Goal: Transaction & Acquisition: Book appointment/travel/reservation

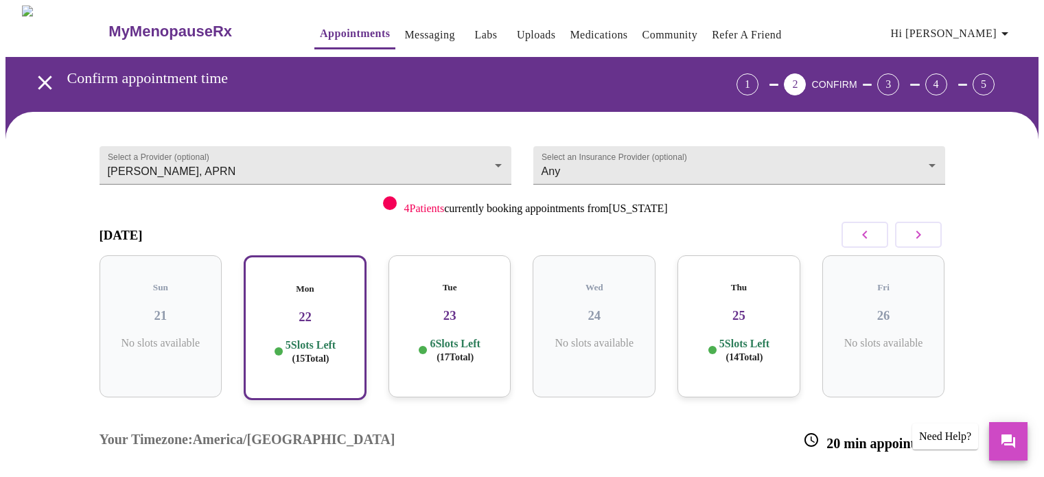
scroll to position [198, 0]
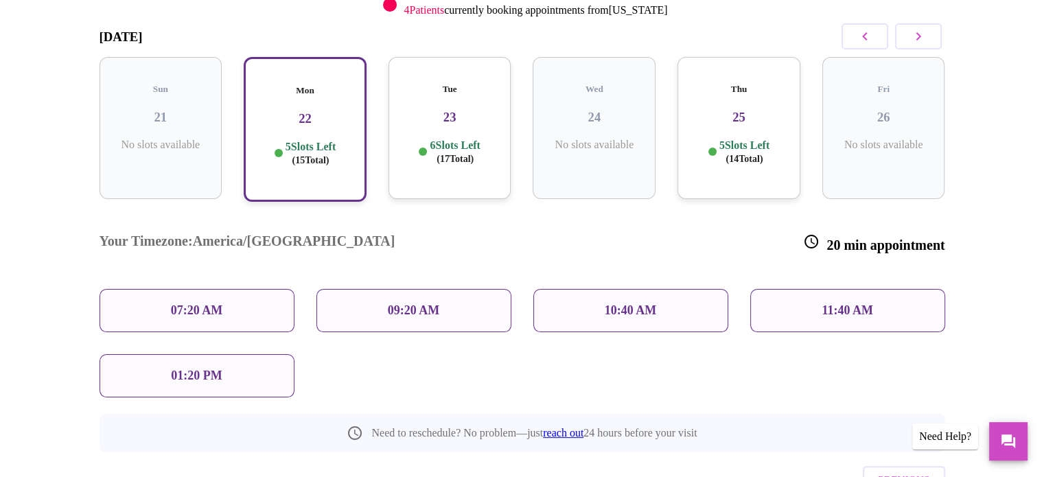
drag, startPoint x: 0, startPoint y: 0, endPoint x: 447, endPoint y: 147, distance: 470.5
click at [448, 154] on span "( 17 Total)" at bounding box center [455, 159] width 37 height 10
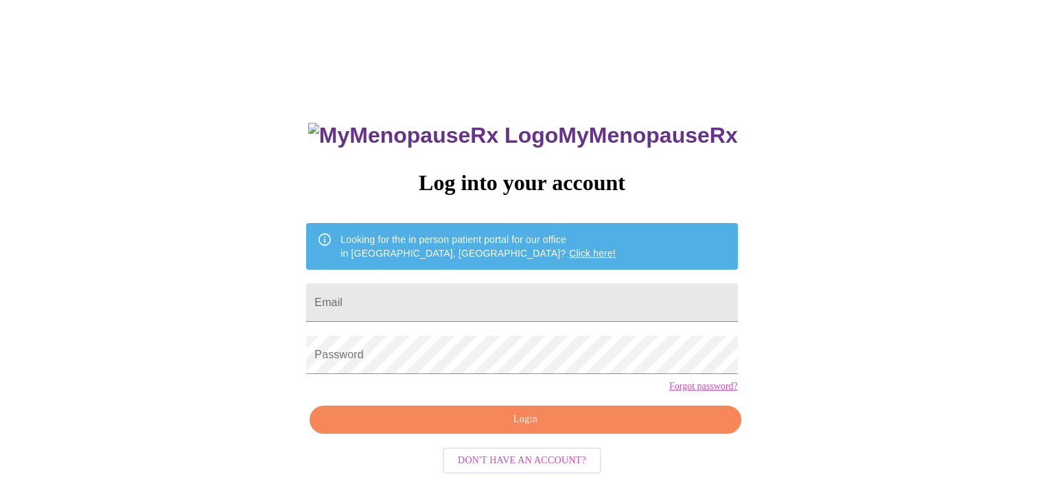
click at [477, 146] on div "MyMenopauseRx Log into your account Looking for the in person patient portal fo…" at bounding box center [521, 339] width 459 height 477
click at [485, 329] on form "Password" at bounding box center [521, 355] width 431 height 52
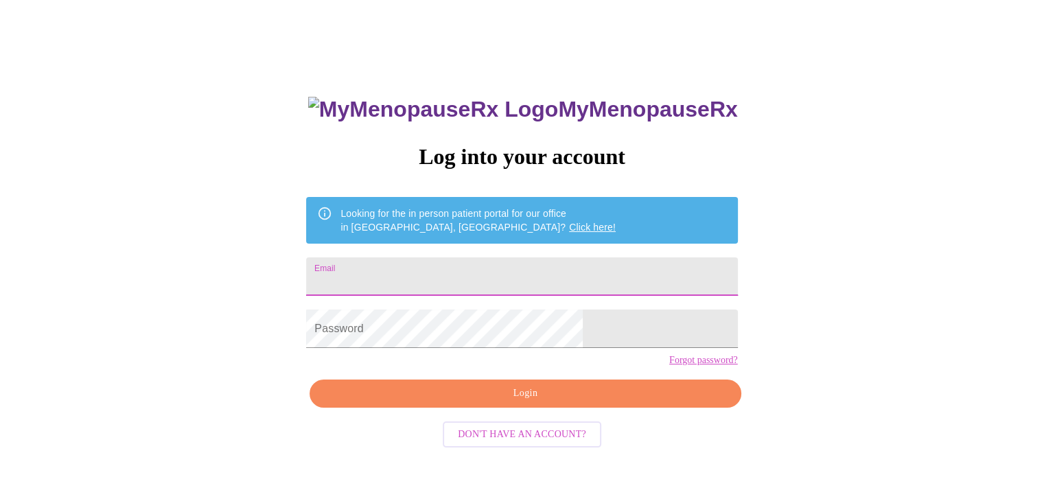
click at [468, 263] on input "Email" at bounding box center [521, 276] width 431 height 38
click at [459, 277] on input "[EMAIL_ADDRESS][DOMAIN_NAME]" at bounding box center [521, 276] width 431 height 38
type input "[EMAIL_ADDRESS][DOMAIN_NAME]"
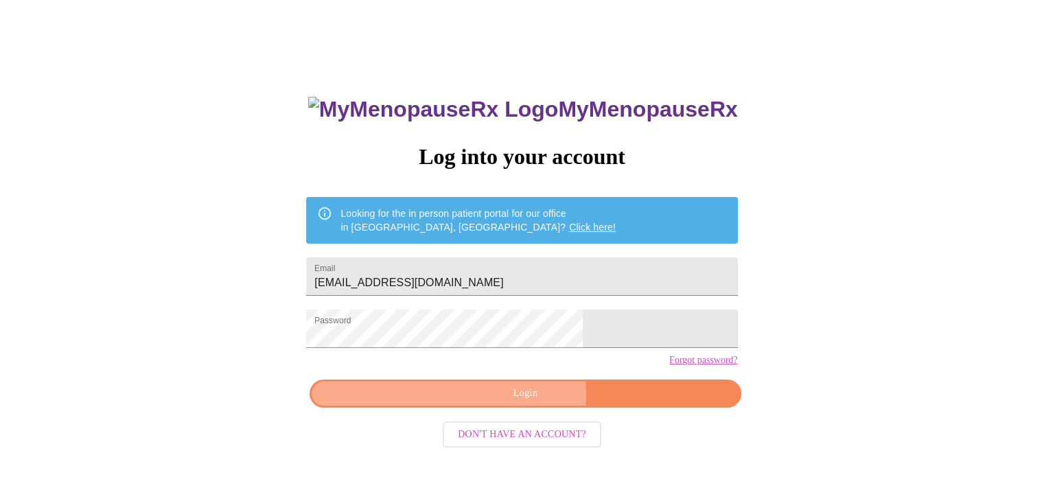
click at [520, 402] on span "Login" at bounding box center [525, 393] width 400 height 17
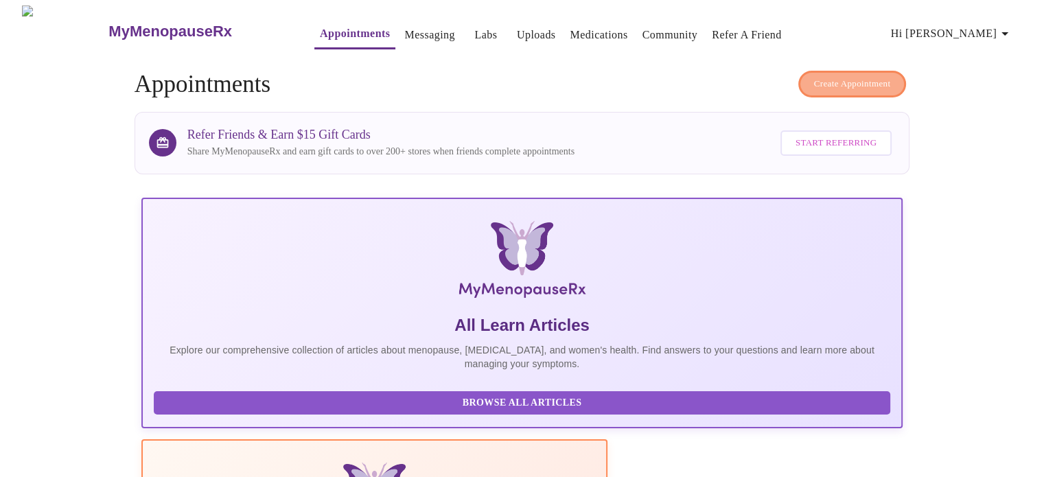
click at [882, 76] on span "Create Appointment" at bounding box center [852, 84] width 77 height 16
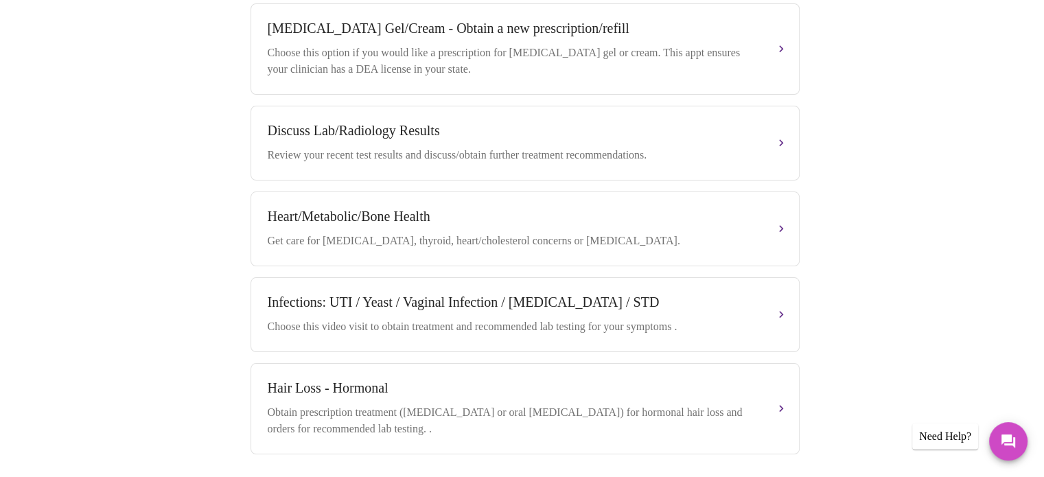
scroll to position [744, 0]
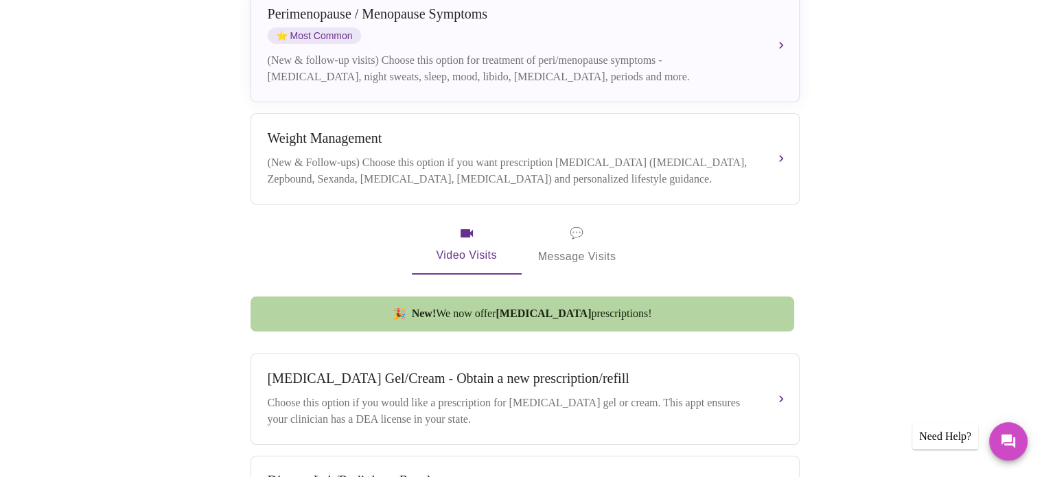
scroll to position [332, 0]
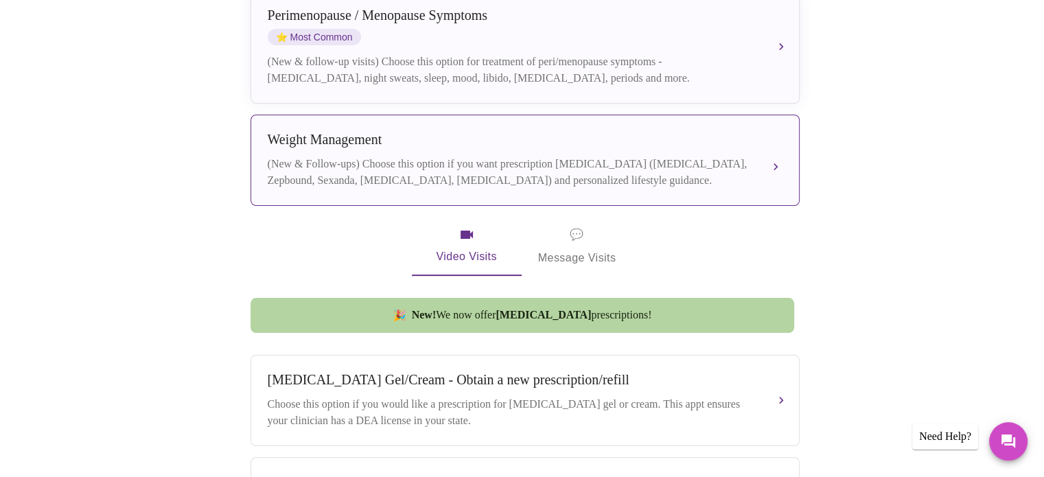
click at [661, 156] on div "(New & Follow-ups) Choose this option if you want prescription [MEDICAL_DATA] (…" at bounding box center [511, 172] width 487 height 33
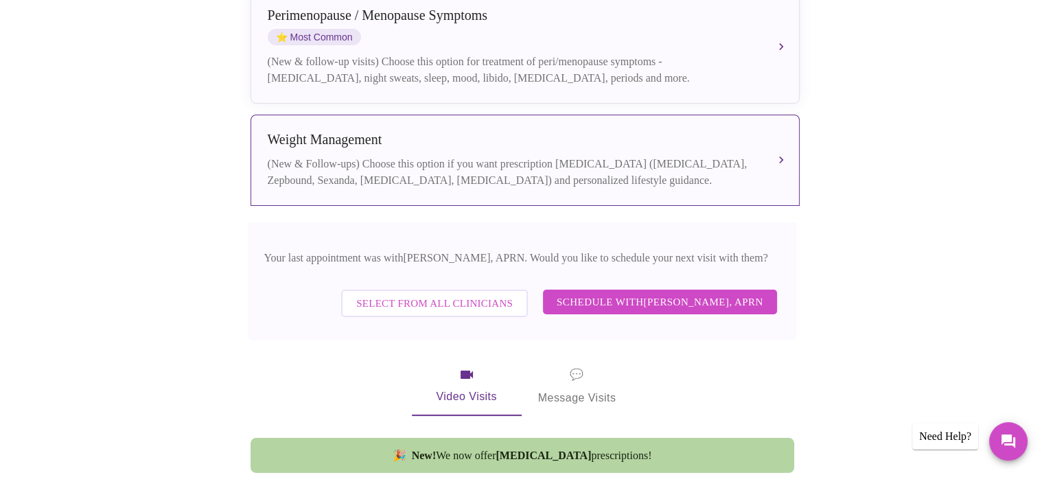
click at [641, 293] on span "Schedule with [PERSON_NAME], APRN" at bounding box center [660, 302] width 207 height 18
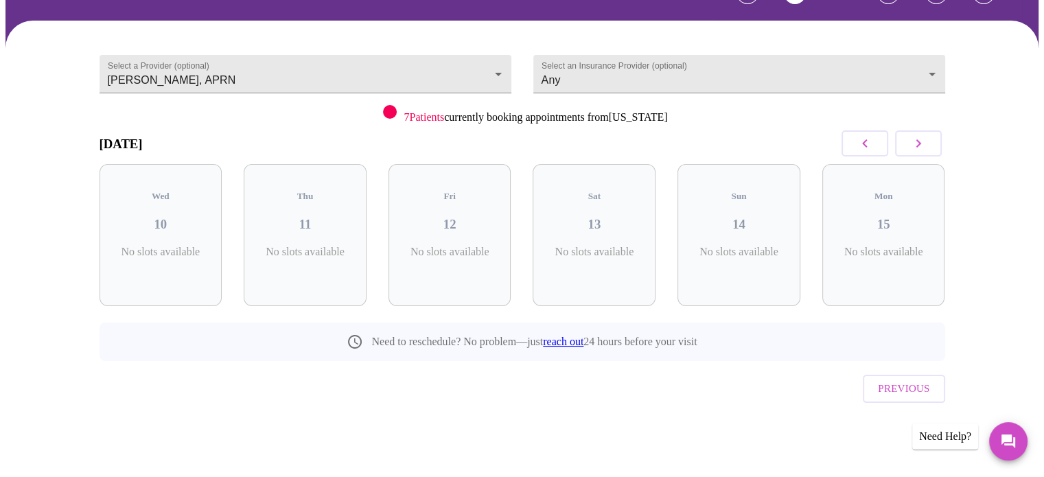
scroll to position [61, 0]
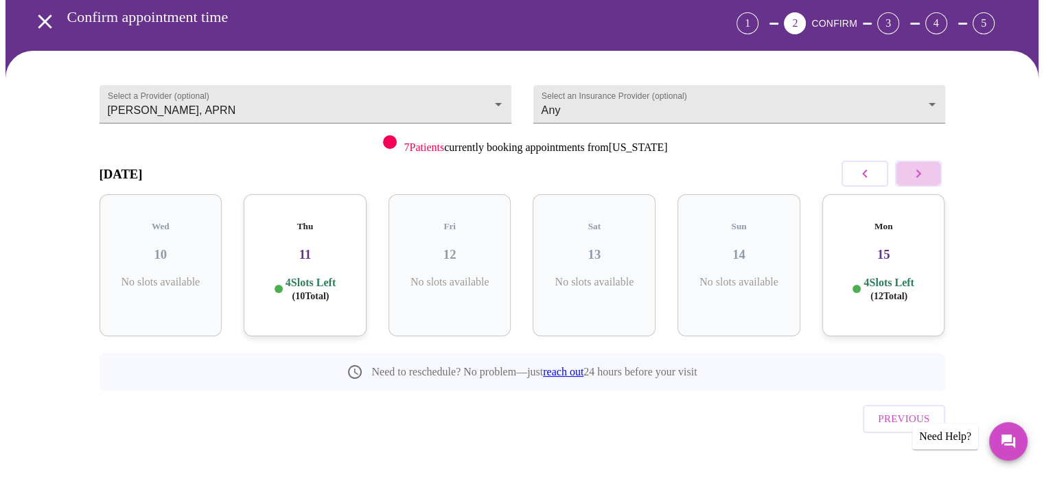
click at [927, 171] on button "button" at bounding box center [918, 174] width 47 height 26
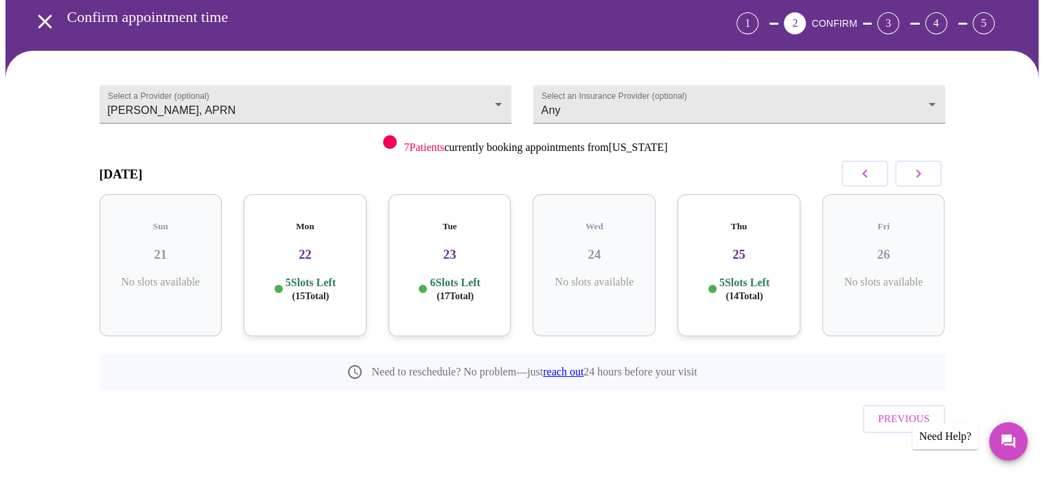
click at [321, 247] on h3 "22" at bounding box center [305, 254] width 101 height 15
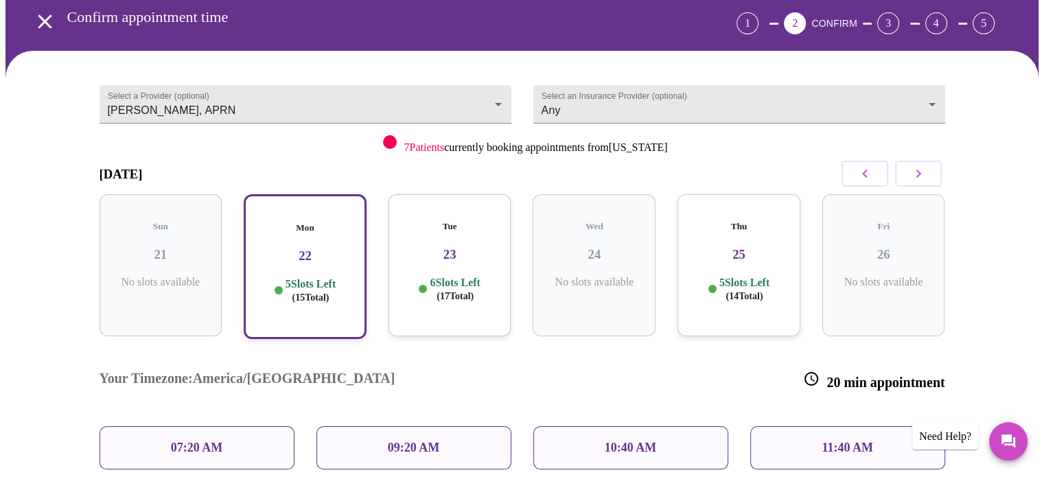
click at [321, 249] on h3 "22" at bounding box center [305, 256] width 98 height 15
click at [309, 256] on div "Mon 22 5 Slots Left ( 15 Total)" at bounding box center [305, 266] width 123 height 145
click at [348, 249] on h3 "22" at bounding box center [305, 256] width 98 height 15
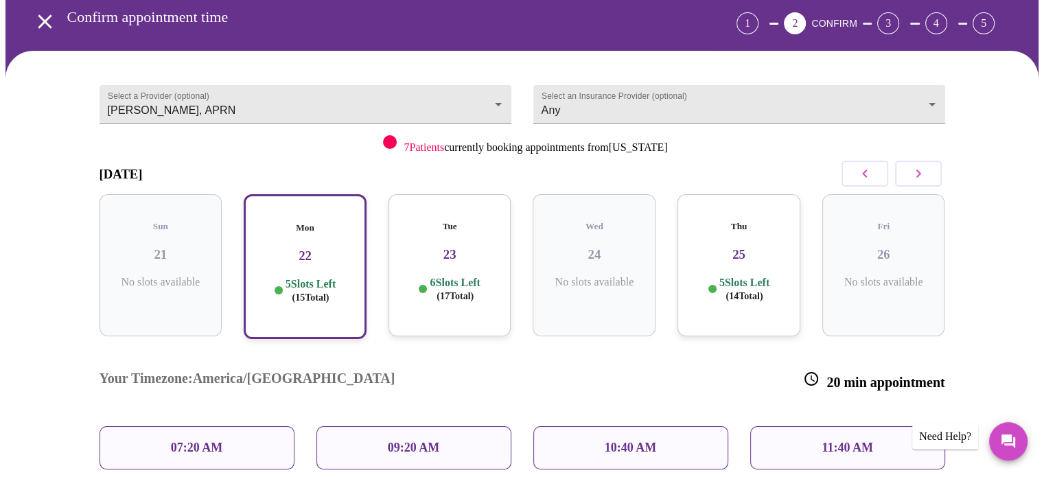
click at [348, 249] on h3 "22" at bounding box center [305, 256] width 98 height 15
click at [336, 346] on div "Your Timezone: [GEOGRAPHIC_DATA]/[GEOGRAPHIC_DATA] 20 min appointment" at bounding box center [523, 380] width 868 height 69
click at [317, 292] on span "( 15 Total)" at bounding box center [310, 297] width 37 height 10
drag, startPoint x: 349, startPoint y: 304, endPoint x: 357, endPoint y: 344, distance: 40.5
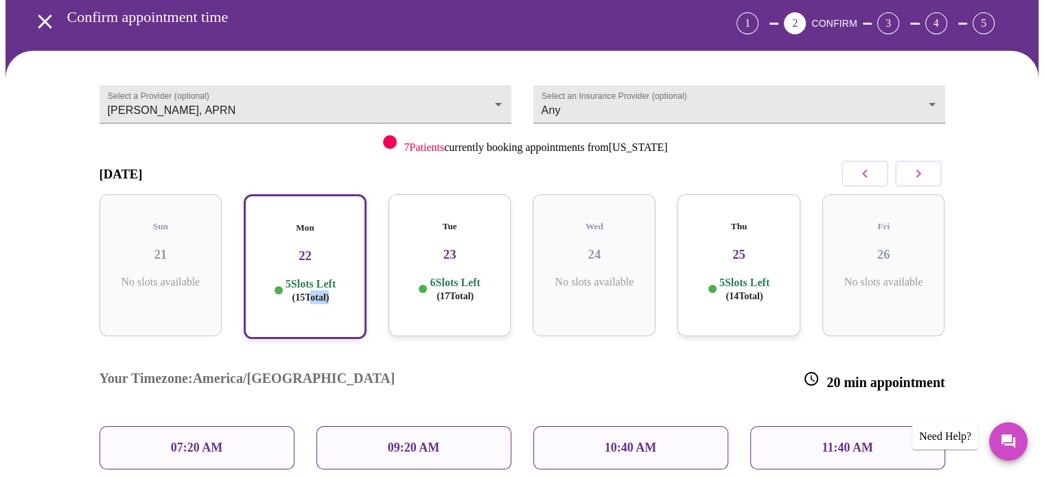
click at [357, 344] on div "[DATE] Sun 21 No slots available Mon 22 5 Slots Left ( 15 Total) Tue 23 6 Slots…" at bounding box center [523, 372] width 846 height 436
click at [341, 257] on div "Mon 22 5 Slots Left ( 15 Total)" at bounding box center [305, 266] width 123 height 145
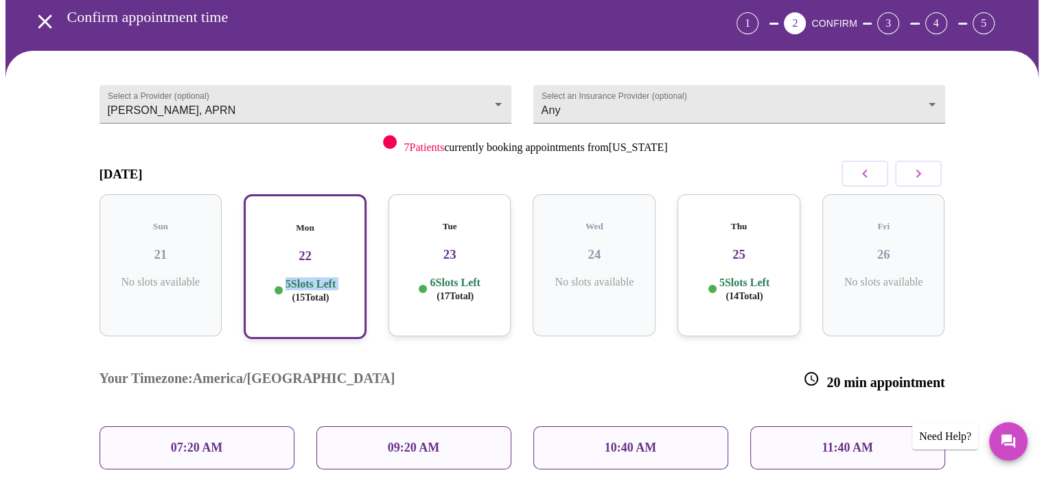
click at [341, 257] on div "Mon 22 5 Slots Left ( 15 Total)" at bounding box center [305, 266] width 123 height 145
click at [323, 249] on h3 "22" at bounding box center [305, 256] width 98 height 15
click at [313, 249] on h3 "22" at bounding box center [305, 256] width 98 height 15
click at [468, 247] on h3 "23" at bounding box center [450, 254] width 101 height 15
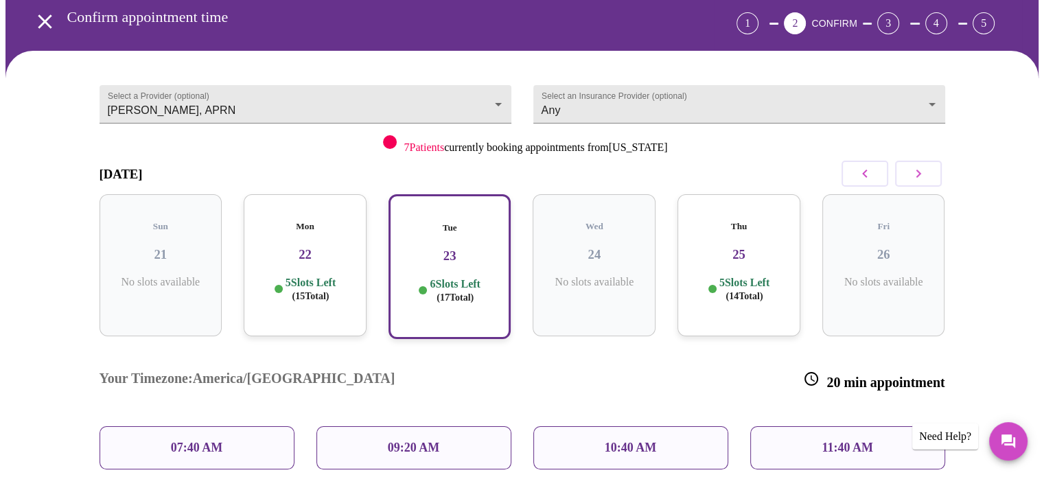
click at [313, 247] on h3 "22" at bounding box center [305, 254] width 101 height 15
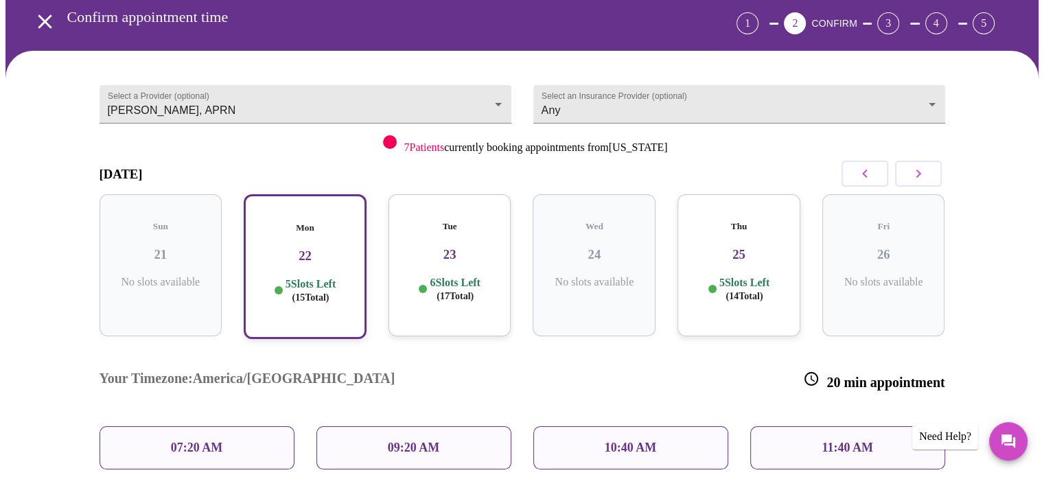
click at [313, 249] on h3 "22" at bounding box center [305, 256] width 98 height 15
click at [700, 426] on div "10:40 AM" at bounding box center [630, 447] width 195 height 43
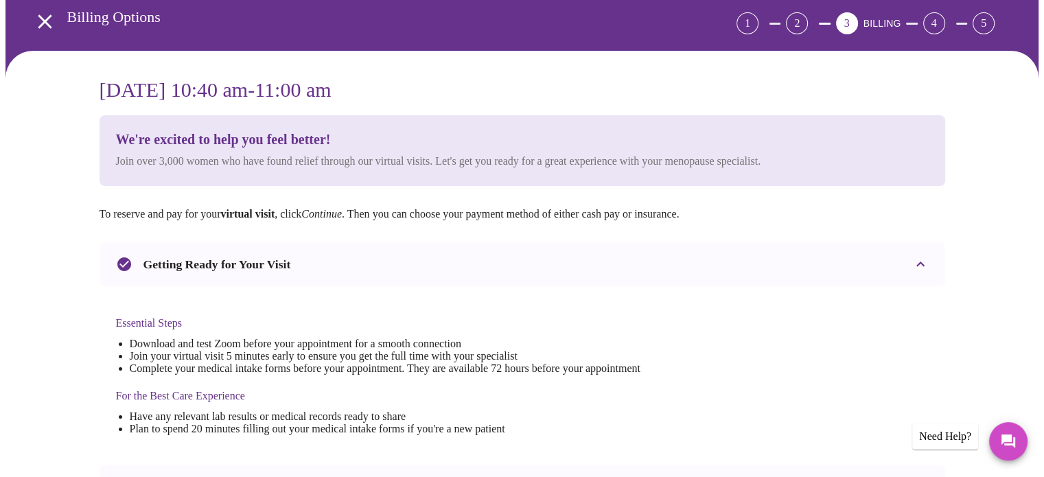
scroll to position [0, 0]
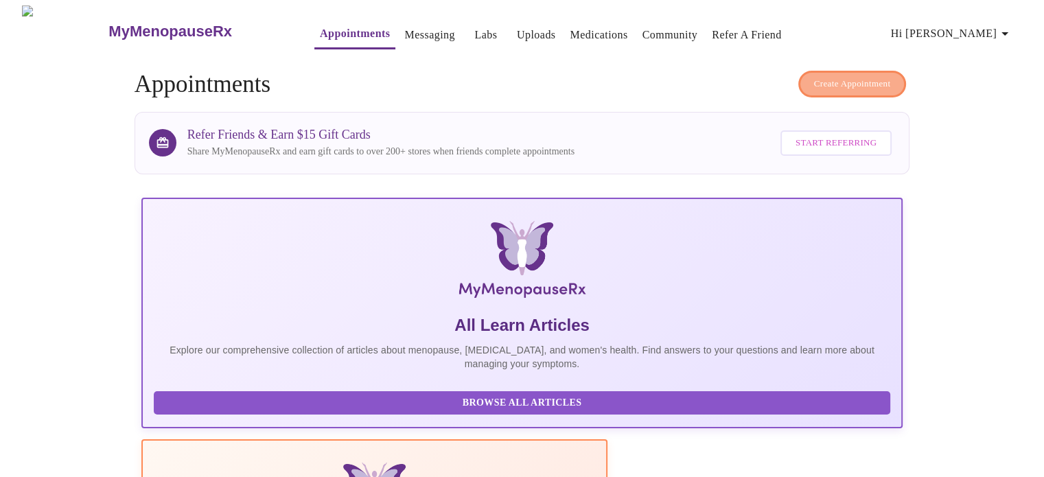
click at [853, 89] on button "Create Appointment" at bounding box center [853, 84] width 108 height 27
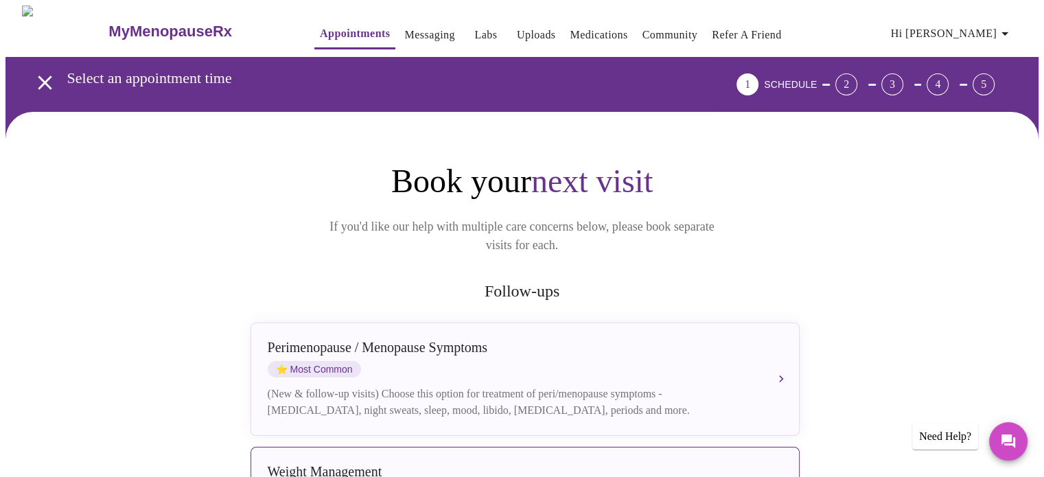
click at [711, 464] on div "Weight Management" at bounding box center [511, 472] width 487 height 16
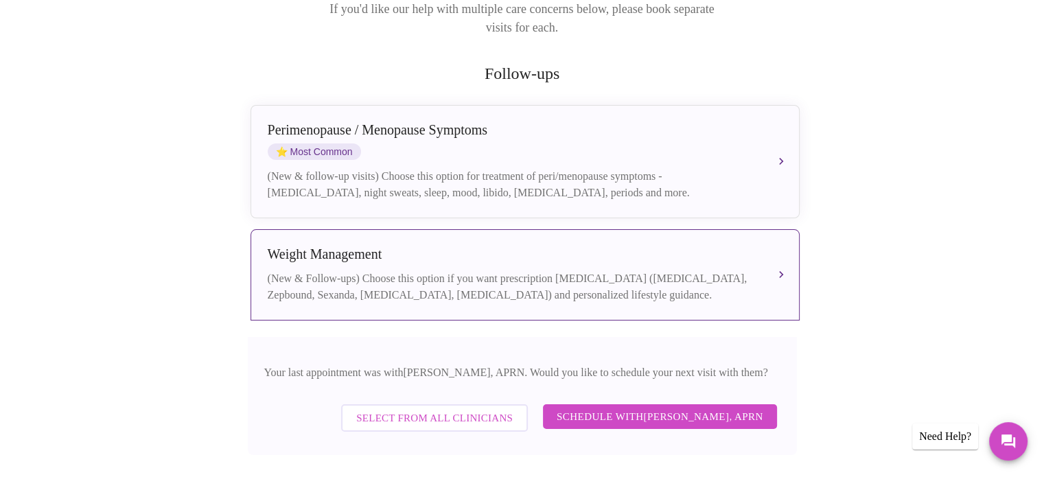
scroll to position [247, 0]
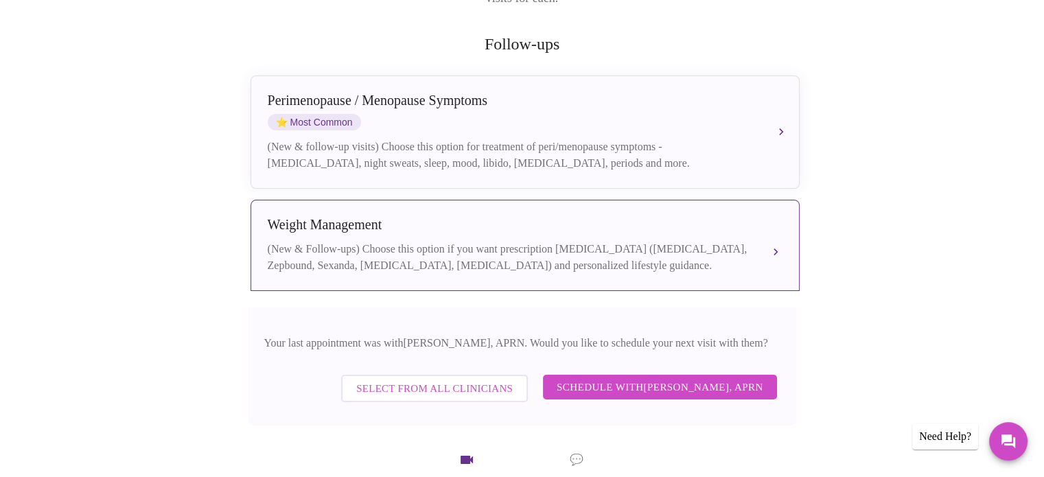
click at [783, 232] on button "[MEDICAL_DATA] (New & Follow-ups) Choose this option if you want prescription […" at bounding box center [525, 245] width 549 height 91
click at [673, 241] on div "(New & Follow-ups) Choose this option if you want prescription [MEDICAL_DATA] (…" at bounding box center [511, 257] width 487 height 33
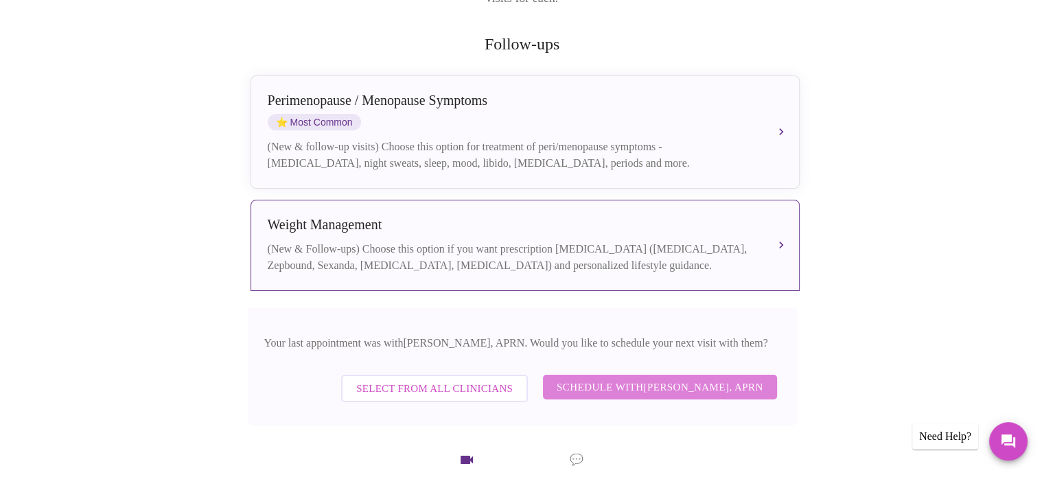
click at [691, 384] on span "Schedule with [PERSON_NAME], APRN" at bounding box center [660, 387] width 207 height 18
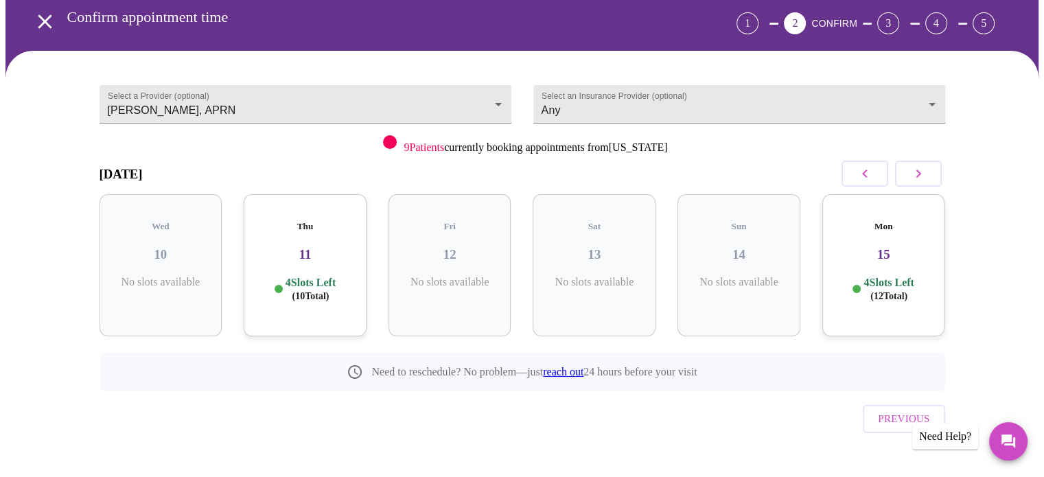
click at [494, 276] on p "No slots available" at bounding box center [450, 282] width 101 height 12
click at [923, 174] on icon "button" at bounding box center [918, 173] width 16 height 16
click at [157, 255] on div "Mon 15 4 Slots Left ( 12 Total)" at bounding box center [161, 265] width 123 height 142
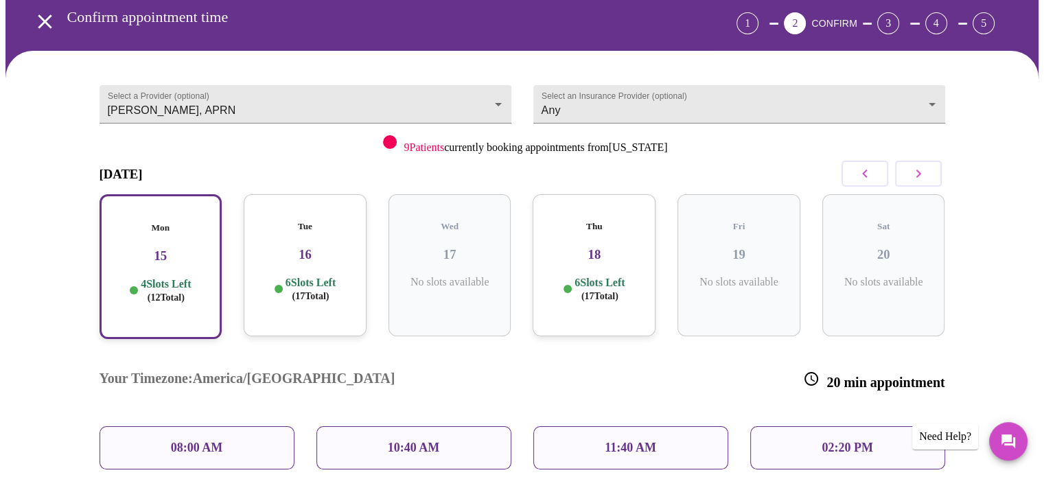
click at [912, 178] on icon "button" at bounding box center [918, 173] width 16 height 16
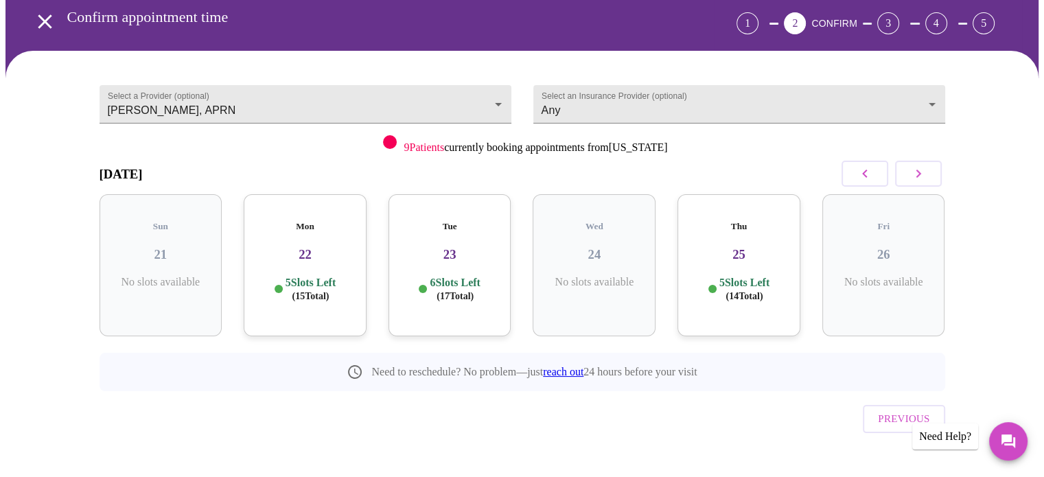
click at [318, 255] on div "Mon 22 5 Slots Left ( 15 Total)" at bounding box center [305, 265] width 123 height 142
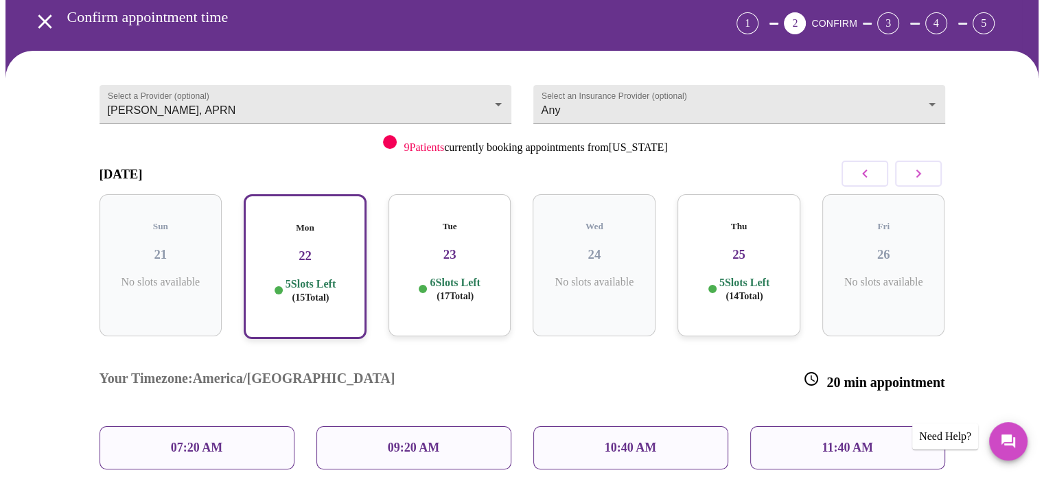
click at [485, 426] on div "09:20 AM" at bounding box center [414, 447] width 195 height 43
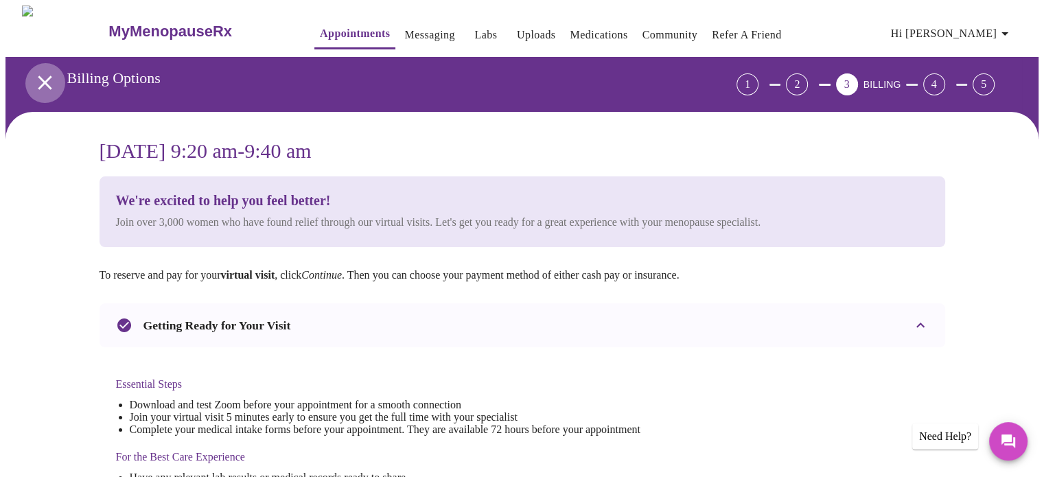
click at [33, 76] on icon "open drawer" at bounding box center [45, 83] width 24 height 24
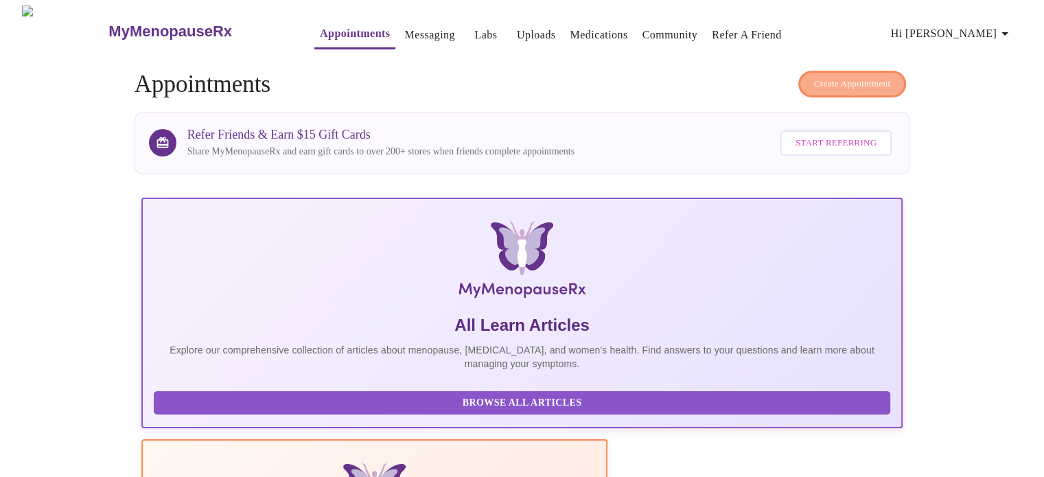
click at [820, 79] on span "Create Appointment" at bounding box center [852, 84] width 77 height 16
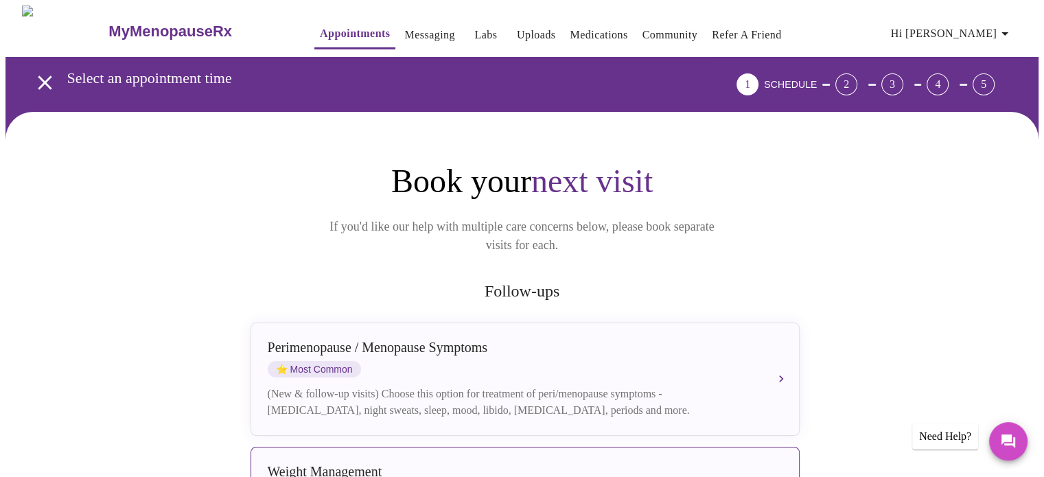
click at [668, 464] on div "Weight Management" at bounding box center [511, 472] width 487 height 16
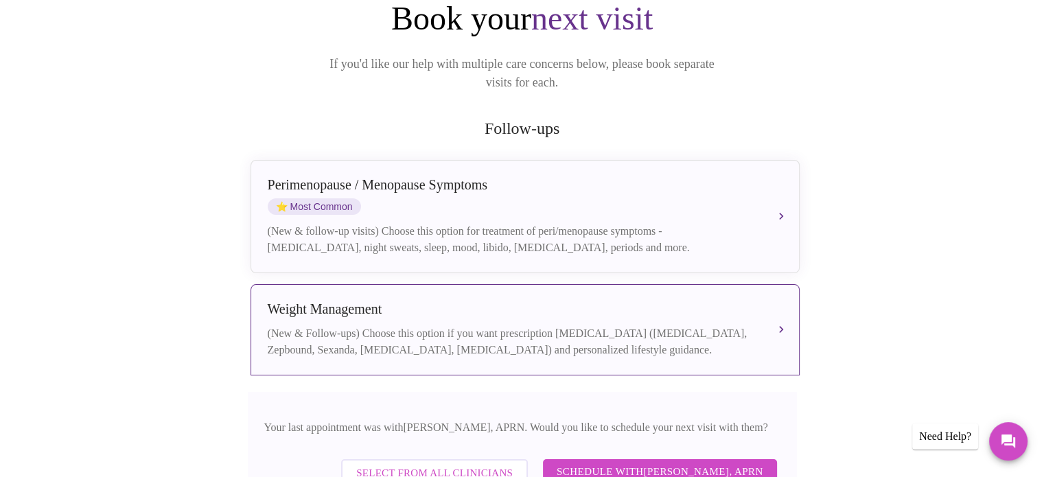
scroll to position [191, 0]
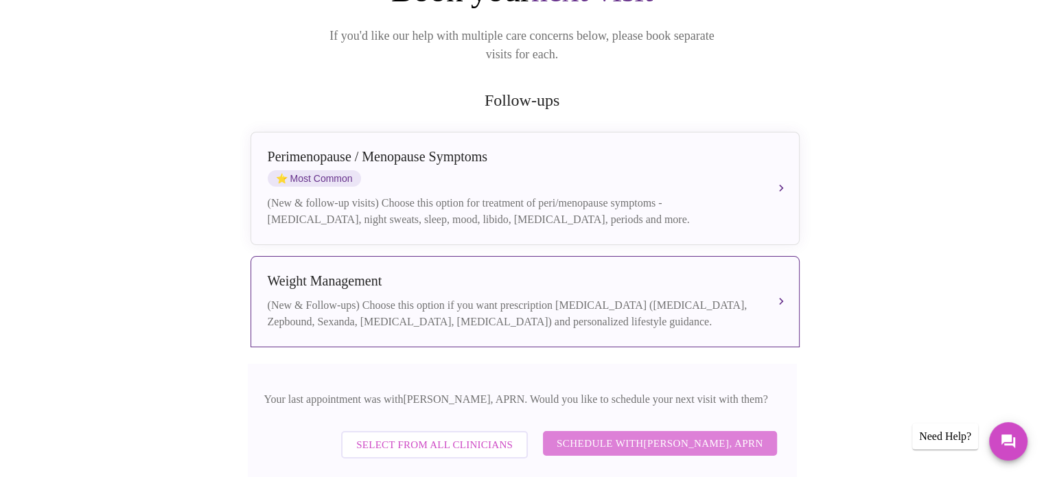
click at [715, 435] on span "Schedule with [PERSON_NAME], APRN" at bounding box center [660, 444] width 207 height 18
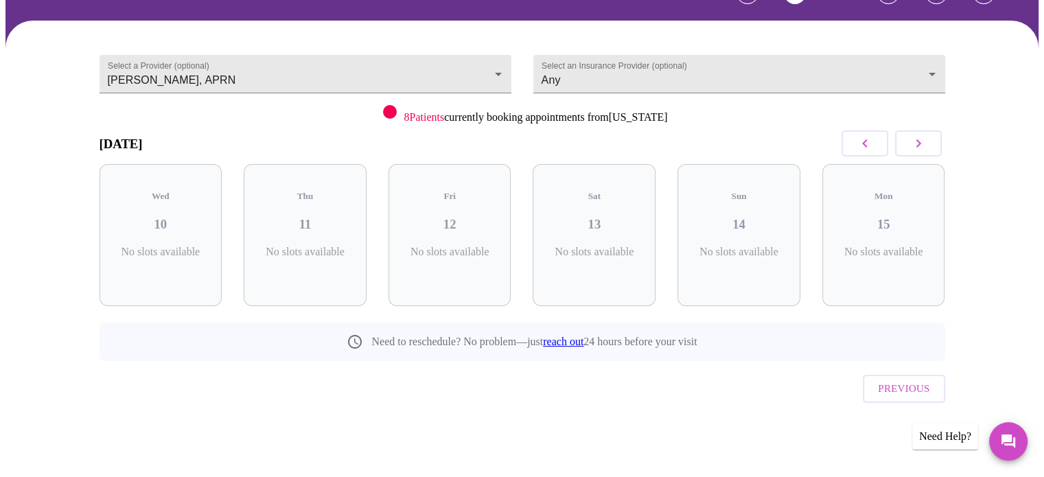
scroll to position [61, 0]
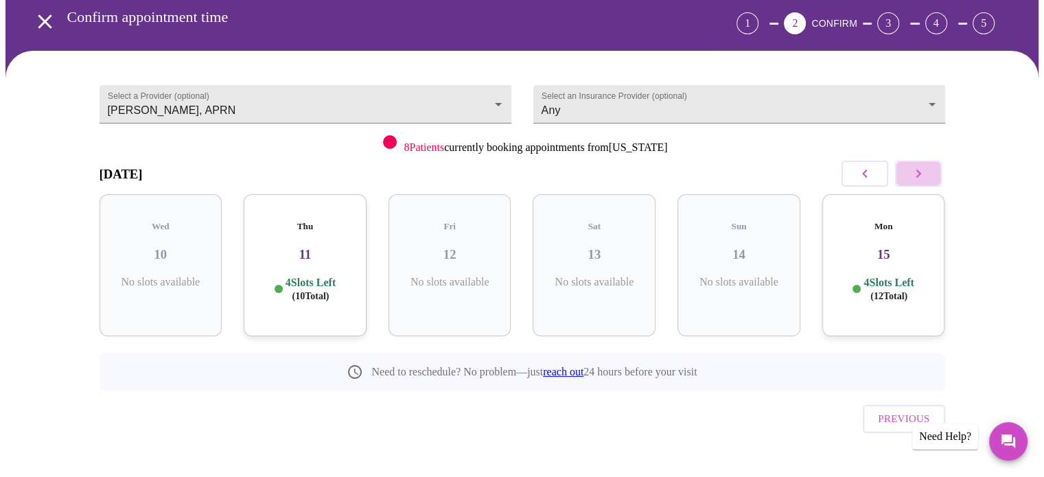
click at [924, 178] on icon "button" at bounding box center [918, 173] width 16 height 16
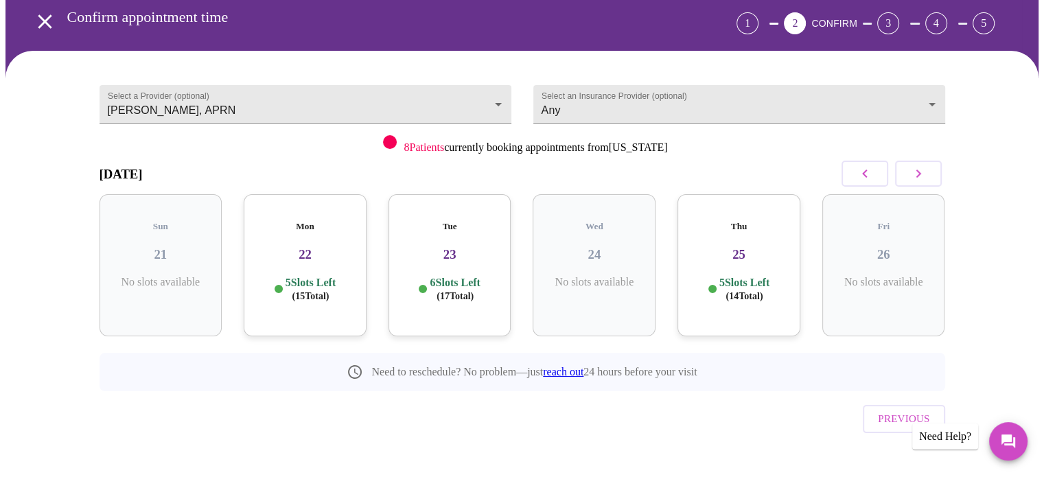
click at [324, 255] on div "Mon 22 5 Slots Left ( 15 Total)" at bounding box center [305, 265] width 123 height 142
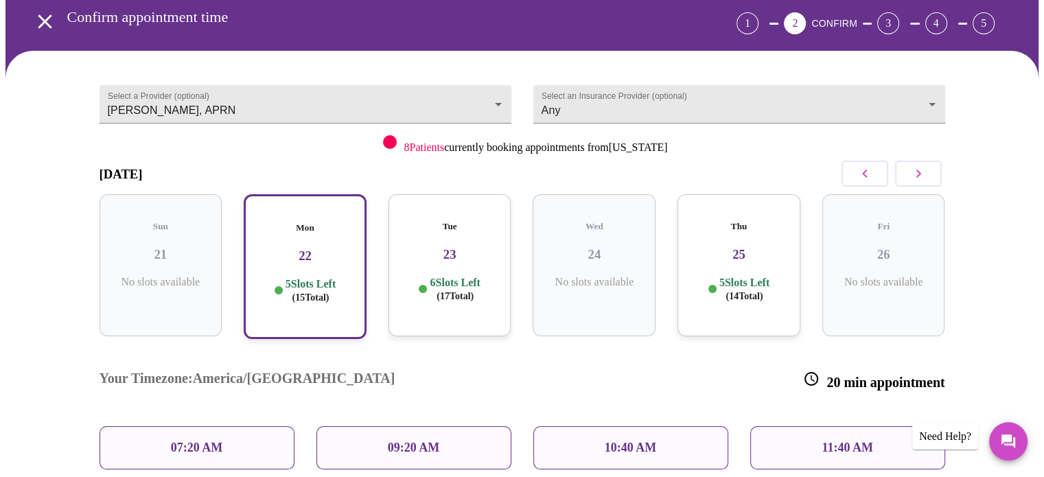
click at [876, 426] on div "11:40 AM" at bounding box center [847, 447] width 195 height 43
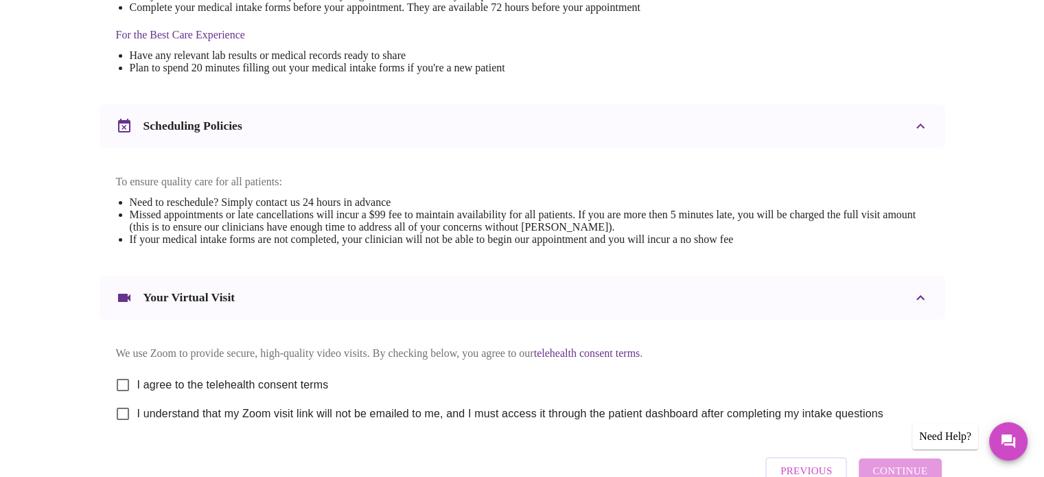
scroll to position [417, 0]
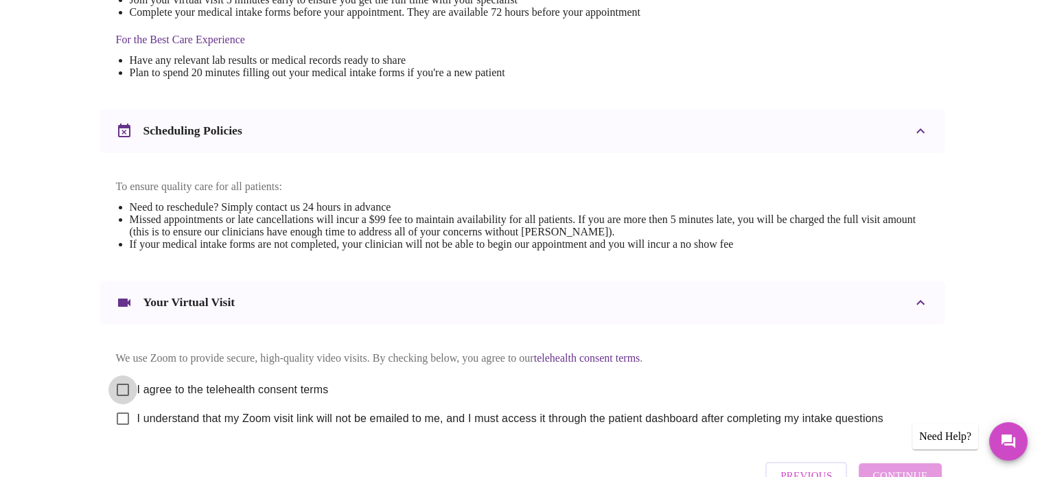
click at [128, 398] on input "I agree to the telehealth consent terms" at bounding box center [122, 390] width 29 height 29
checkbox input "true"
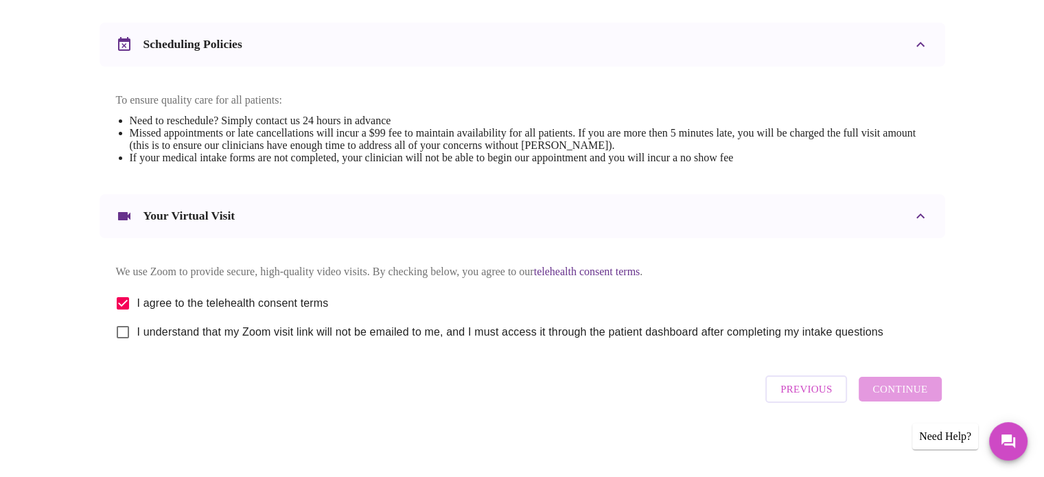
click at [906, 387] on div "Previous Continue" at bounding box center [853, 389] width 183 height 41
click at [121, 337] on input "I understand that my Zoom visit link will not be emailed to me, and I must acce…" at bounding box center [122, 332] width 29 height 29
checkbox input "true"
click at [904, 385] on button "Continue" at bounding box center [900, 389] width 82 height 25
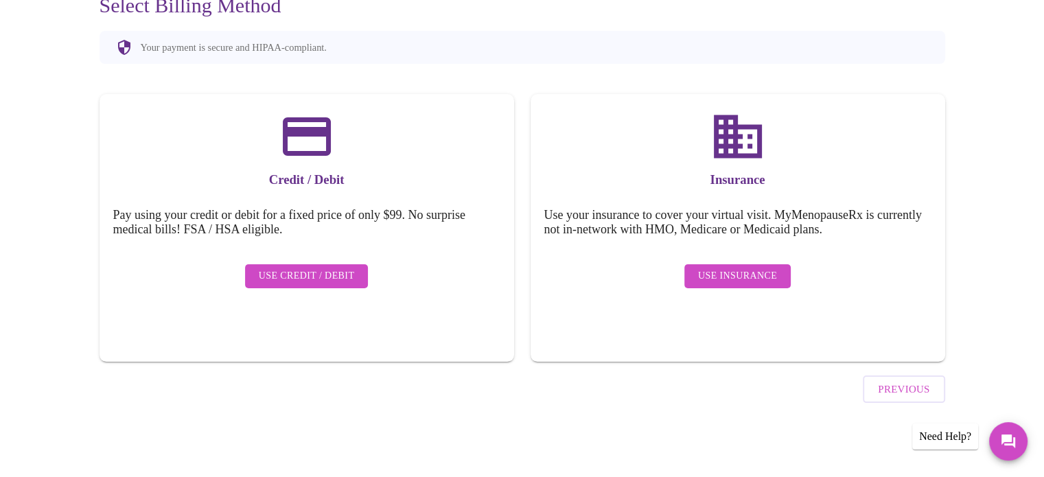
scroll to position [106, 0]
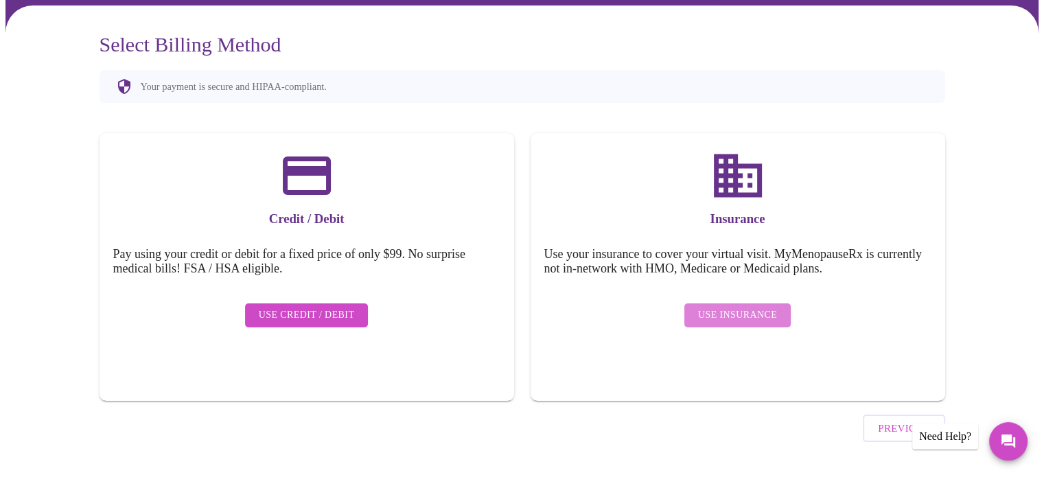
click at [757, 307] on span "Use Insurance" at bounding box center [737, 315] width 79 height 17
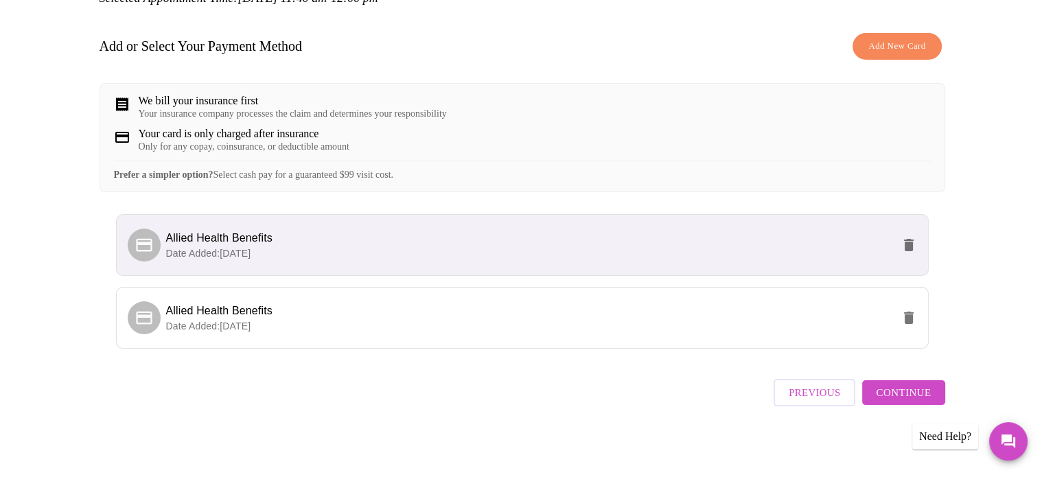
scroll to position [191, 0]
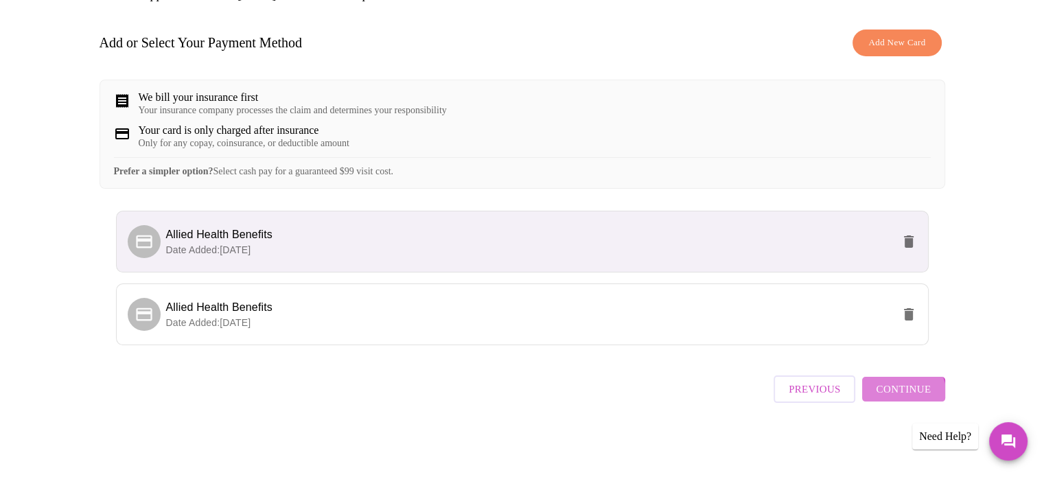
click at [905, 398] on span "Continue" at bounding box center [903, 389] width 55 height 18
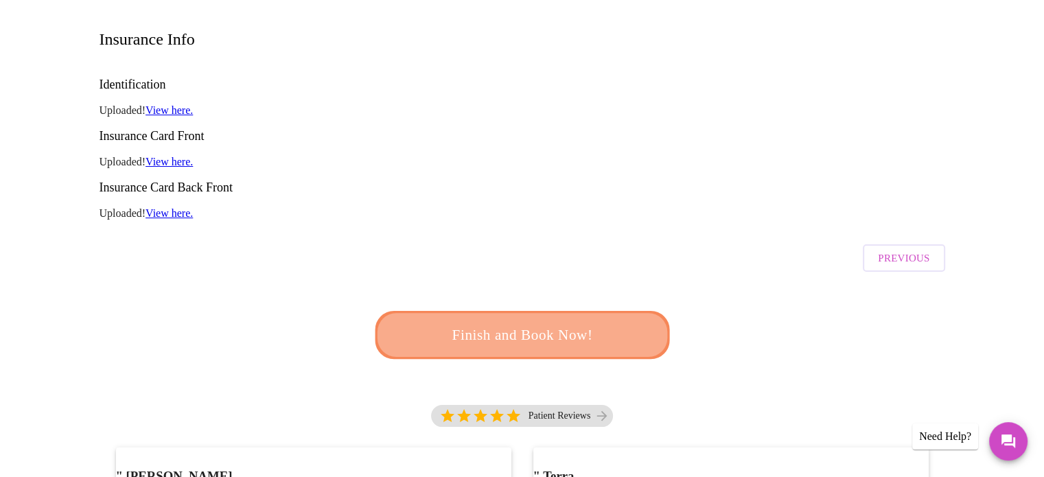
click at [581, 322] on span "Finish and Book Now!" at bounding box center [522, 335] width 264 height 27
